Goal: Check status: Check status

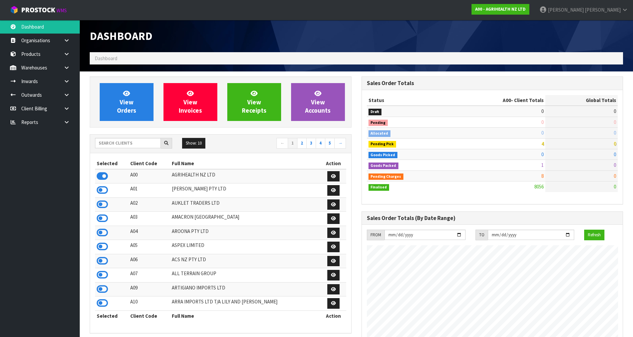
scroll to position [504, 272]
click at [111, 139] on input "text" at bounding box center [128, 143] width 66 height 10
type input "N"
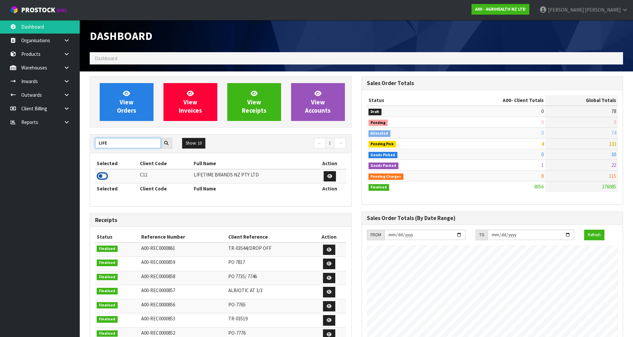
type input "LIFE"
click at [102, 179] on icon at bounding box center [102, 176] width 11 height 10
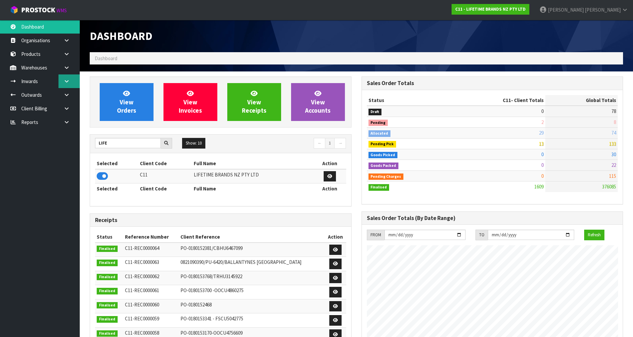
click at [66, 78] on link at bounding box center [69, 81] width 21 height 14
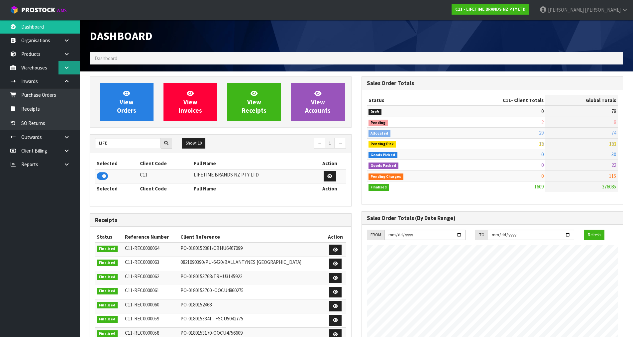
click at [67, 65] on icon at bounding box center [67, 67] width 6 height 5
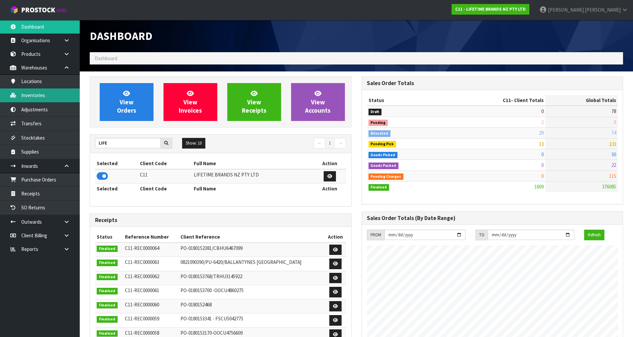
click at [55, 101] on link "Inventories" at bounding box center [40, 95] width 80 height 14
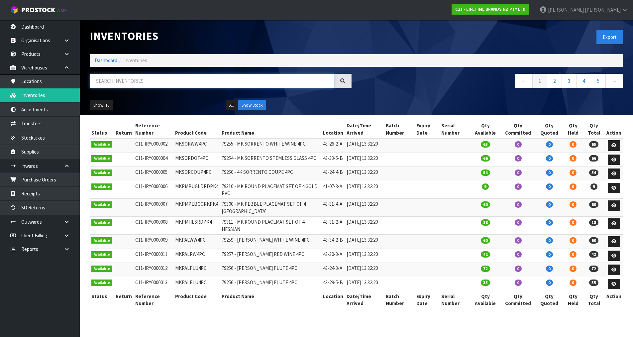
click at [145, 78] on input "text" at bounding box center [212, 81] width 245 height 14
click at [43, 125] on link "Transfers" at bounding box center [40, 124] width 80 height 14
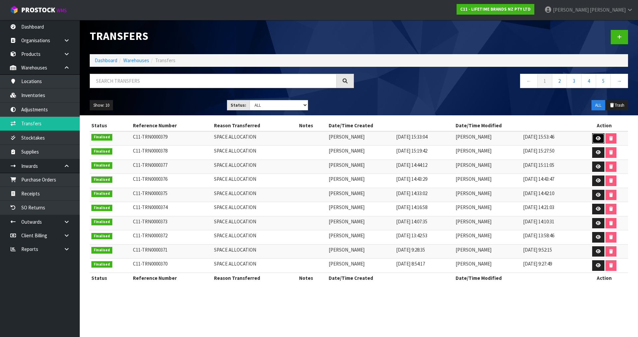
click at [597, 139] on link at bounding box center [599, 138] width 12 height 11
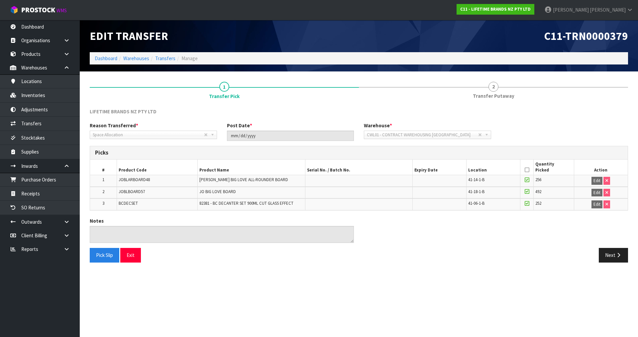
click at [139, 179] on span "JOBLARBOARD48" at bounding box center [134, 180] width 31 height 6
copy span "JOBLARBOARD48"
click at [53, 99] on link "Inventories" at bounding box center [40, 95] width 80 height 14
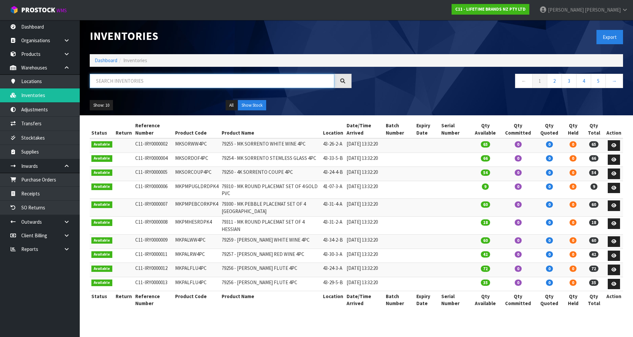
click at [157, 84] on input "text" at bounding box center [212, 81] width 245 height 14
paste input "JOBLARBOARD48"
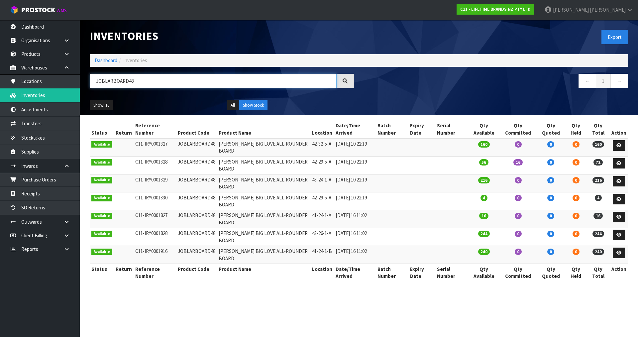
type input "JOBLARBOARD48"
